Goal: Information Seeking & Learning: Learn about a topic

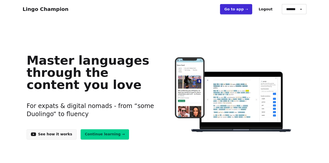
click at [86, 134] on link "Continue learning →" at bounding box center [105, 134] width 49 height 10
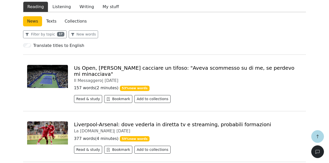
scroll to position [155, 0]
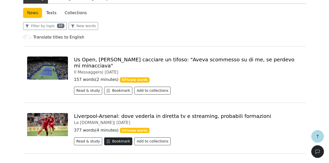
click at [112, 137] on button "Bookmark" at bounding box center [118, 141] width 28 height 8
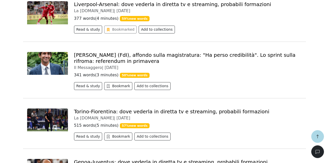
scroll to position [285, 0]
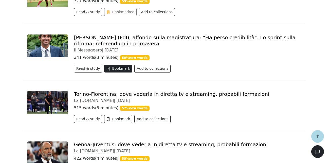
click at [120, 65] on button "Bookmark" at bounding box center [118, 69] width 28 height 8
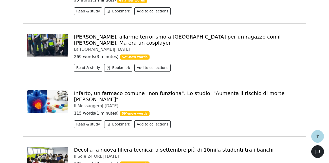
scroll to position [673, 0]
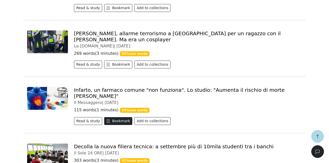
click at [115, 117] on button "Bookmark" at bounding box center [118, 121] width 28 height 8
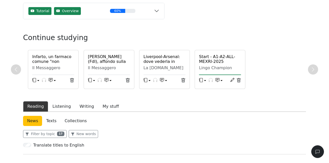
scroll to position [52, 0]
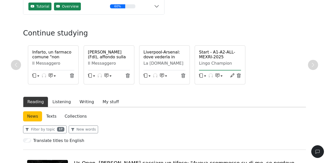
click at [66, 117] on link "Collections" at bounding box center [76, 116] width 30 height 10
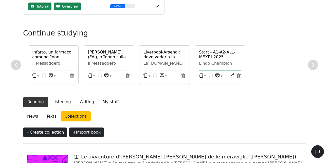
drag, startPoint x: 54, startPoint y: 115, endPoint x: 10, endPoint y: 118, distance: 44.5
click at [54, 115] on link "Texts" at bounding box center [51, 116] width 19 height 10
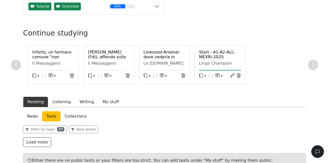
scroll to position [77, 0]
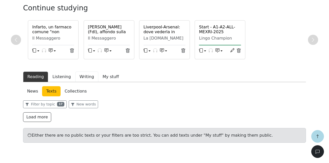
click at [83, 77] on button "Writing" at bounding box center [86, 77] width 23 height 11
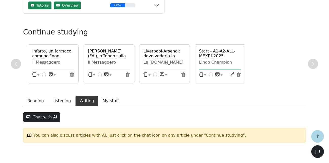
scroll to position [53, 0]
click at [209, 55] on h6 "Start - A1-A2-ALL-MEXRI-2025 (Unknown)" at bounding box center [220, 56] width 42 height 15
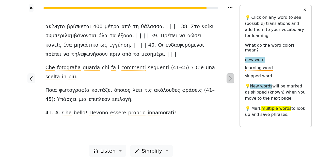
click at [230, 79] on icon "button" at bounding box center [230, 79] width 6 height 6
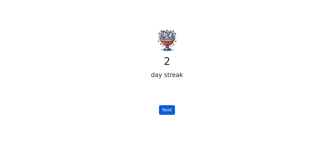
click at [169, 109] on button "Next" at bounding box center [167, 110] width 16 height 10
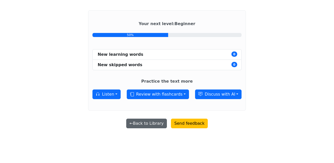
click at [149, 126] on button "← Back to Library" at bounding box center [146, 124] width 41 height 10
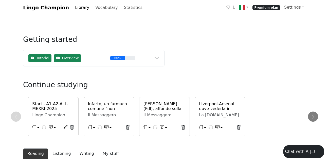
click at [46, 111] on h6 "Start - A1-A2-ALL-MEXRI-2025 (Unknown)" at bounding box center [53, 108] width 42 height 15
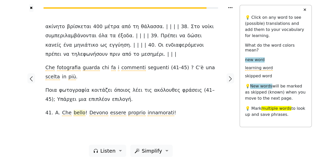
click at [74, 115] on span "bello" at bounding box center [80, 113] width 12 height 6
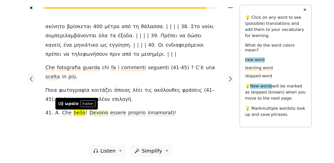
click at [94, 115] on span "Devono" at bounding box center [98, 113] width 19 height 6
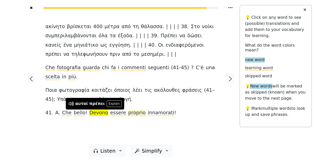
click at [129, 115] on span "proprio" at bounding box center [137, 113] width 18 height 6
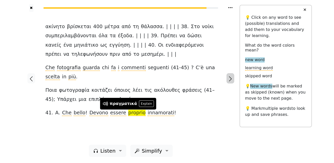
click at [231, 79] on icon "button" at bounding box center [230, 78] width 3 height 5
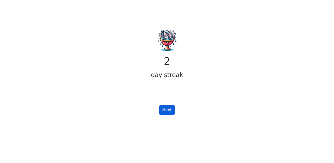
click at [169, 110] on button "Next" at bounding box center [167, 110] width 16 height 10
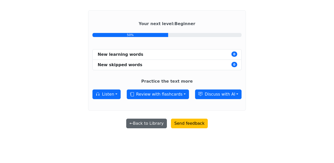
click at [156, 122] on button "← Back to Library" at bounding box center [146, 124] width 41 height 10
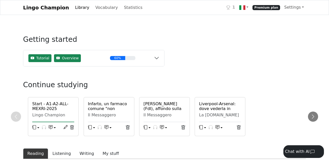
click at [44, 109] on h6 "Start - A1-A2-ALL-MEXRI-2025 (Unknown)" at bounding box center [53, 108] width 42 height 15
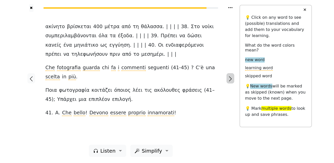
click at [229, 79] on icon "button" at bounding box center [230, 79] width 6 height 6
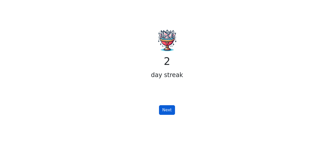
click at [165, 112] on button "Next" at bounding box center [167, 110] width 16 height 10
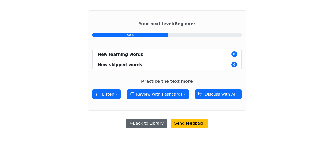
click at [146, 124] on button "← Back to Library" at bounding box center [146, 124] width 41 height 10
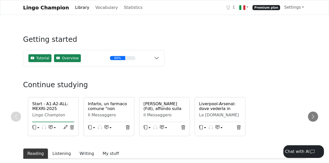
click at [52, 109] on h6 "Start - A1-A2-ALL-MEXRI-2025 (Unknown)" at bounding box center [53, 108] width 42 height 15
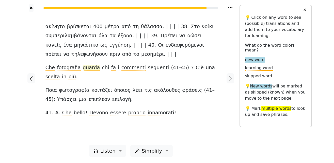
click at [89, 67] on span "guarda" at bounding box center [91, 68] width 17 height 6
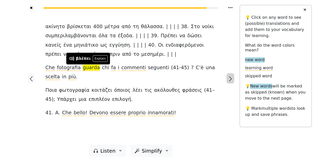
click at [231, 79] on icon "button" at bounding box center [230, 79] width 6 height 6
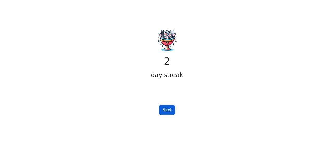
click at [167, 110] on button "Next" at bounding box center [167, 110] width 16 height 10
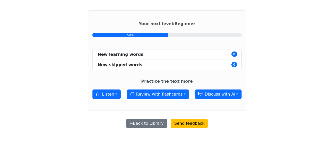
click at [198, 53] on li "New learning words 0" at bounding box center [166, 54] width 149 height 11
click at [171, 32] on div "Your next level : Beginner 50% New learning words 0 New skipped words 0 Practic…" at bounding box center [167, 60] width 158 height 100
click at [171, 33] on div "50%" at bounding box center [166, 35] width 149 height 4
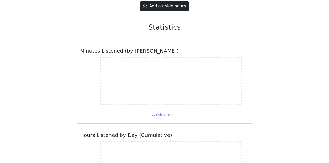
scroll to position [890, 0]
